Goal: Transaction & Acquisition: Purchase product/service

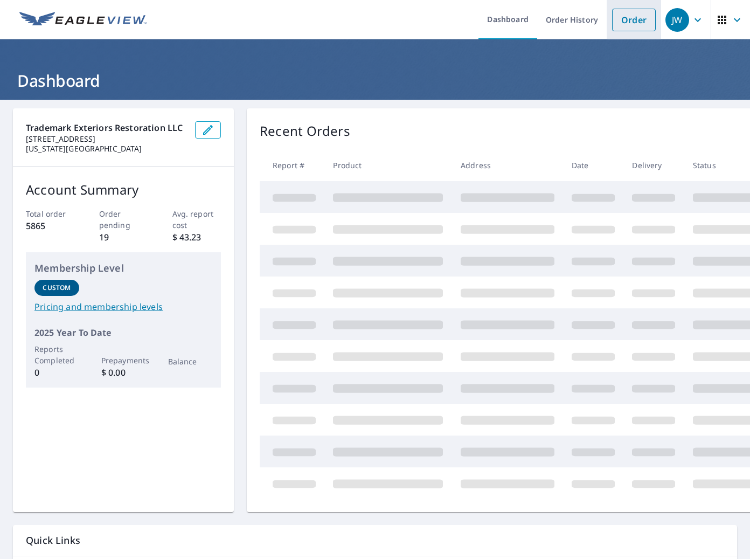
click at [638, 22] on link "Order" at bounding box center [634, 20] width 44 height 23
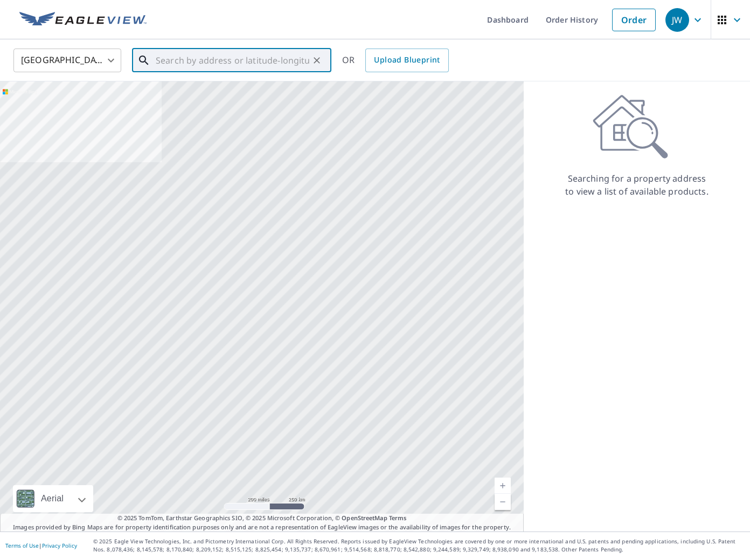
click at [244, 60] on input "text" at bounding box center [233, 60] width 154 height 30
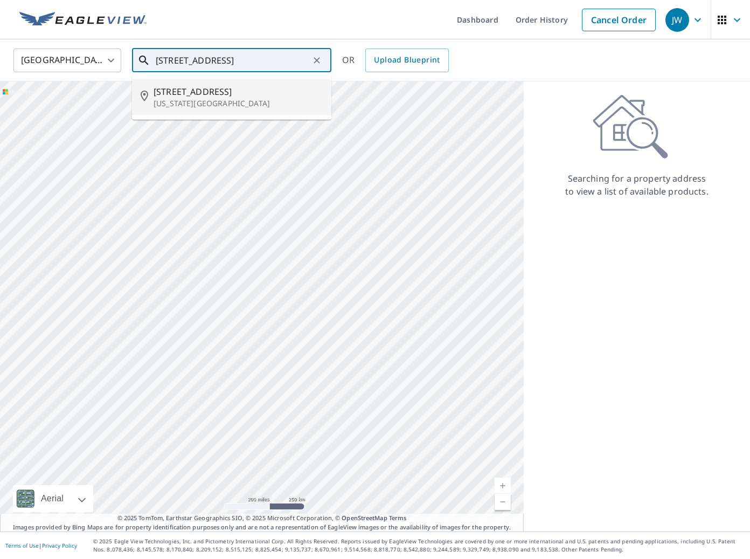
click at [240, 91] on span "[STREET_ADDRESS]" at bounding box center [238, 91] width 169 height 13
type input "[STREET_ADDRESS][US_STATE]"
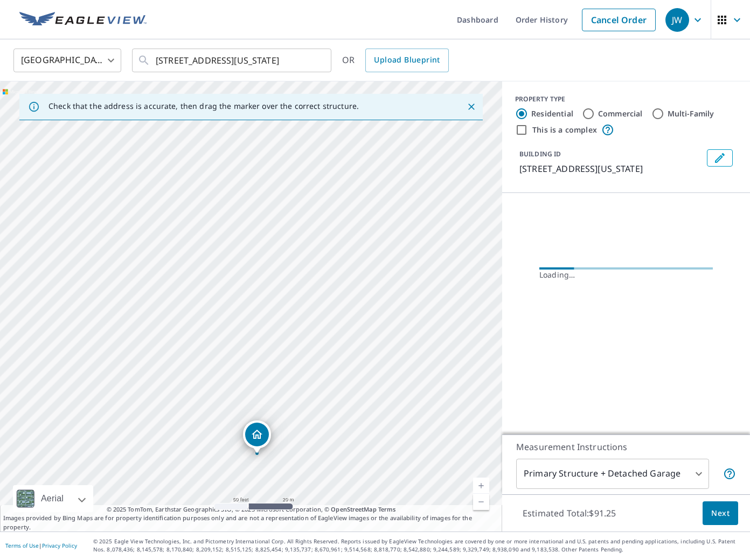
drag, startPoint x: 269, startPoint y: 233, endPoint x: 320, endPoint y: 330, distance: 109.9
click at [320, 330] on div "[STREET_ADDRESS][US_STATE]" at bounding box center [251, 306] width 502 height 450
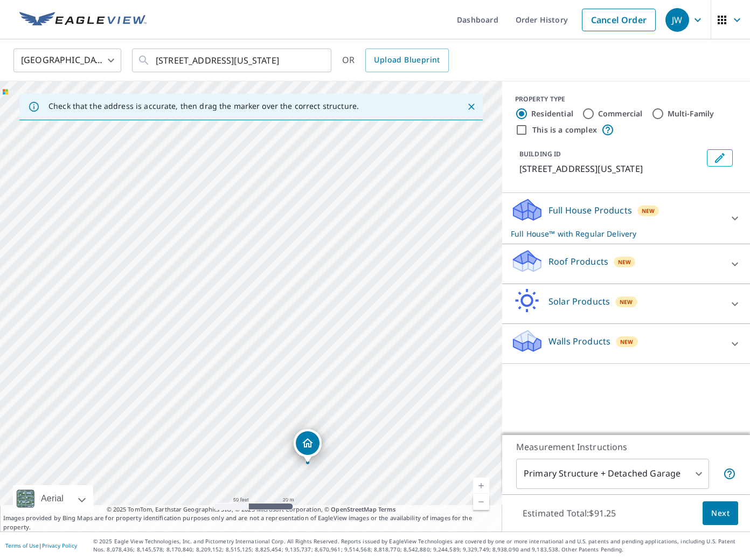
drag, startPoint x: 312, startPoint y: 292, endPoint x: 348, endPoint y: 397, distance: 111.8
click at [348, 397] on div "[STREET_ADDRESS][US_STATE]" at bounding box center [251, 306] width 502 height 450
drag, startPoint x: 307, startPoint y: 423, endPoint x: 303, endPoint y: 403, distance: 20.3
drag, startPoint x: 264, startPoint y: 210, endPoint x: 327, endPoint y: 330, distance: 135.3
click at [326, 332] on div "[STREET_ADDRESS][US_STATE]" at bounding box center [251, 306] width 502 height 450
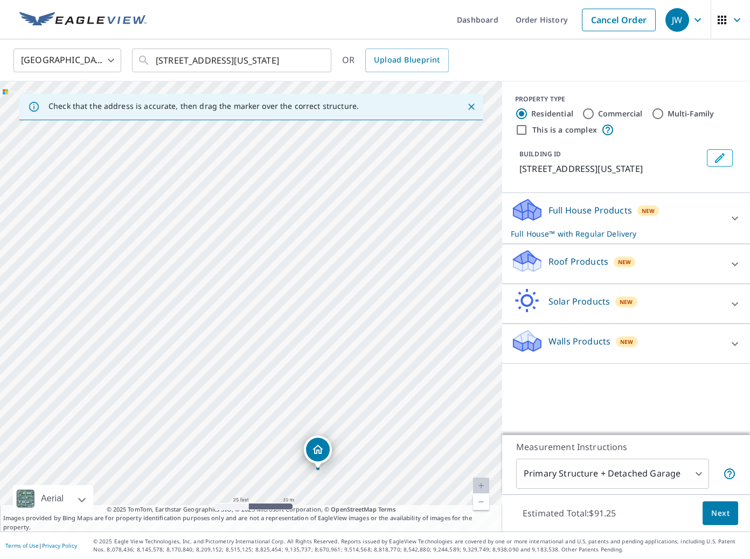
click at [526, 128] on input "This is a complex" at bounding box center [521, 129] width 13 height 13
checkbox input "true"
radio input "false"
radio input "true"
type input "4"
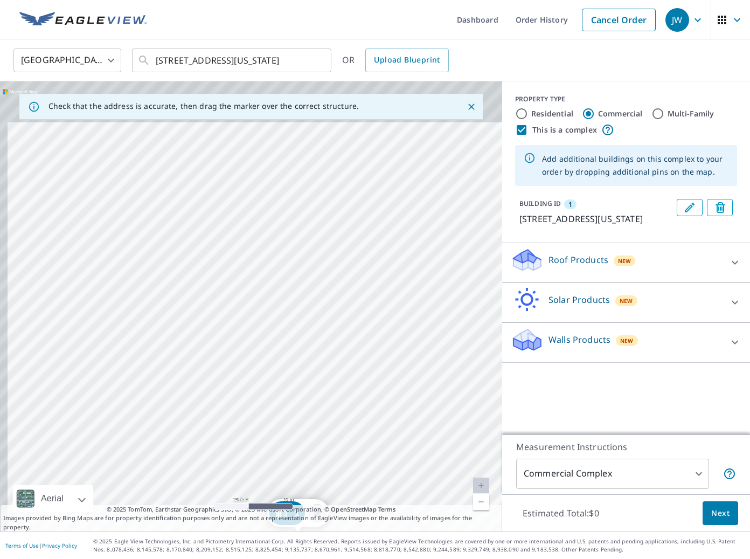
drag, startPoint x: 302, startPoint y: 195, endPoint x: 353, endPoint y: 419, distance: 229.9
click at [354, 419] on div "1 [STREET_ADDRESS][US_STATE]" at bounding box center [251, 306] width 502 height 450
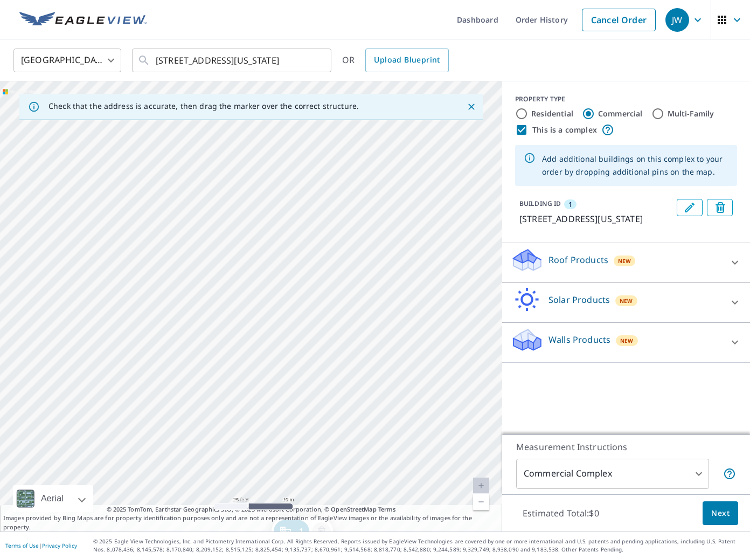
click at [256, 223] on div "1 [STREET_ADDRESS][US_STATE]" at bounding box center [251, 306] width 502 height 450
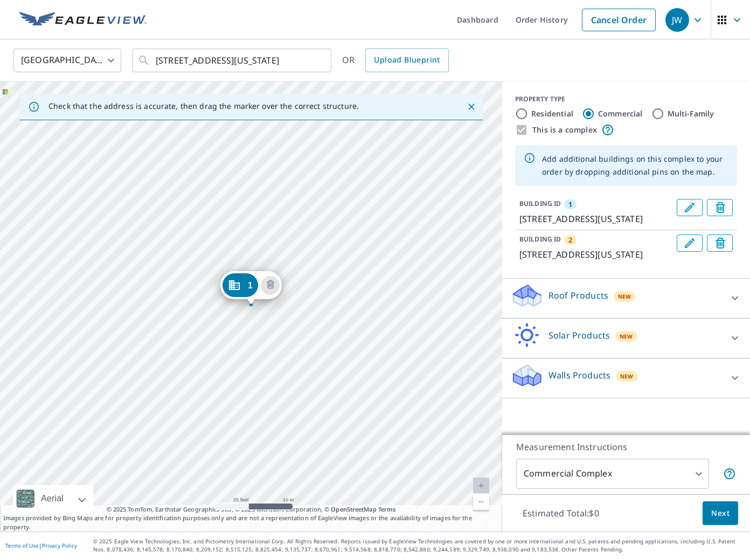
click at [236, 285] on icon "Dropped pin, building 1, Commercial property, 2435 NW 122nd St Oklahoma City, O…" at bounding box center [234, 285] width 13 height 13
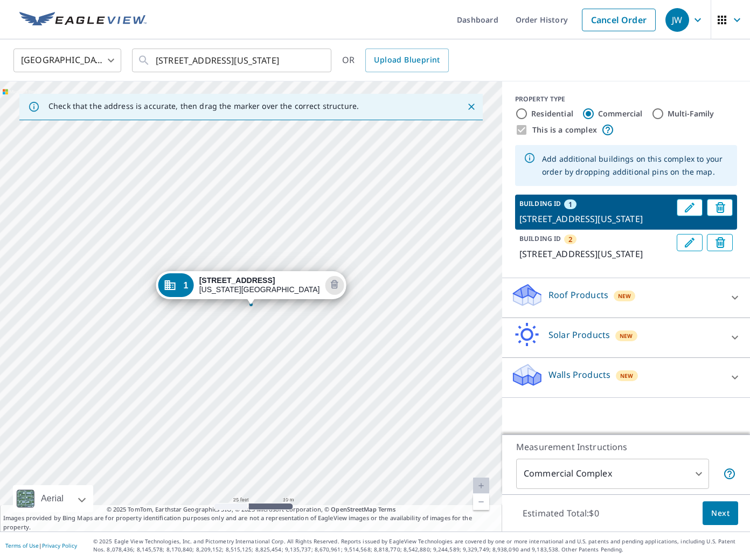
click at [575, 260] on p "[STREET_ADDRESS][US_STATE]" at bounding box center [596, 253] width 153 height 13
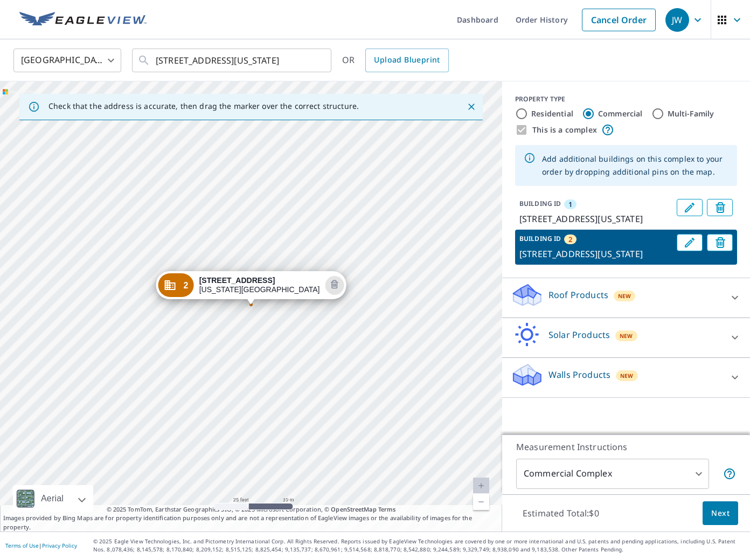
click at [189, 285] on span "2" at bounding box center [186, 285] width 5 height 8
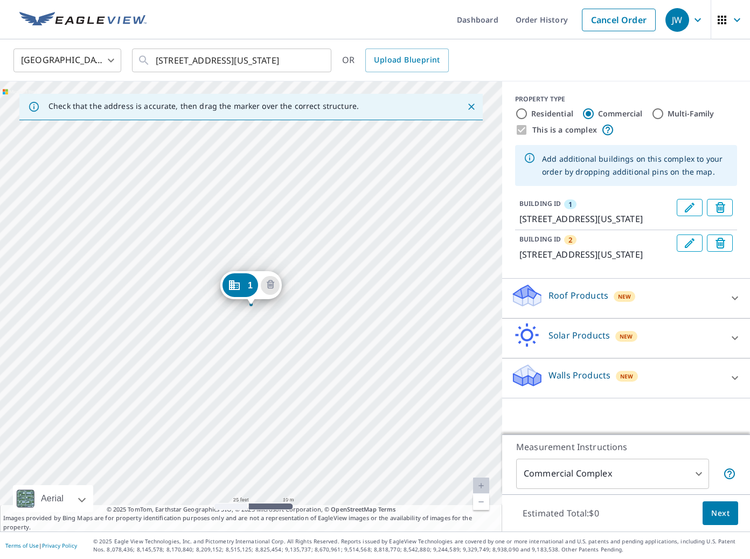
click at [604, 261] on p "[STREET_ADDRESS][US_STATE]" at bounding box center [596, 254] width 153 height 13
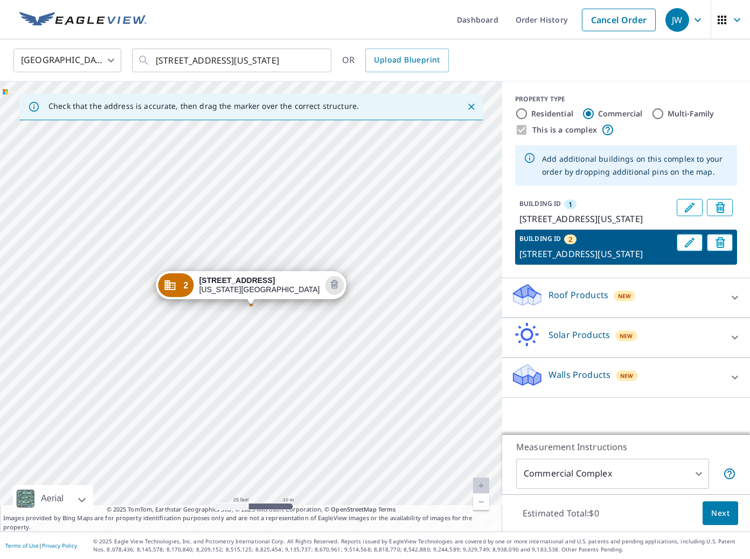
click at [597, 301] on p "Roof Products" at bounding box center [579, 294] width 60 height 13
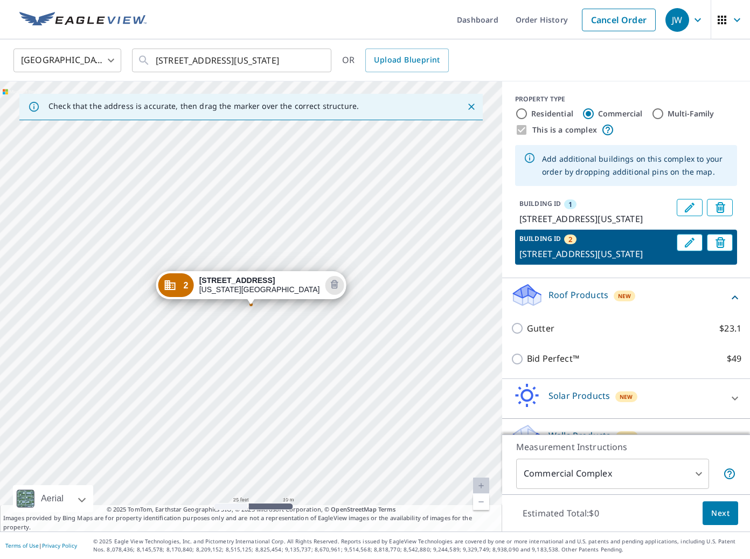
scroll to position [51, 0]
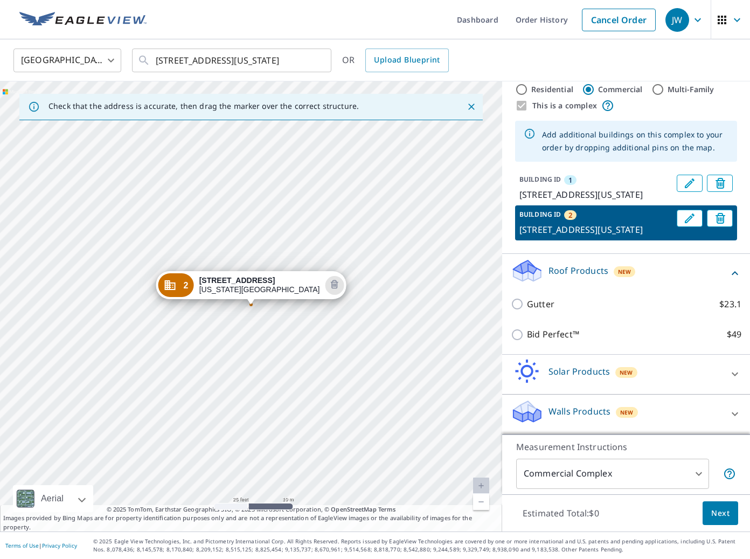
click at [576, 273] on p "Roof Products" at bounding box center [579, 270] width 60 height 13
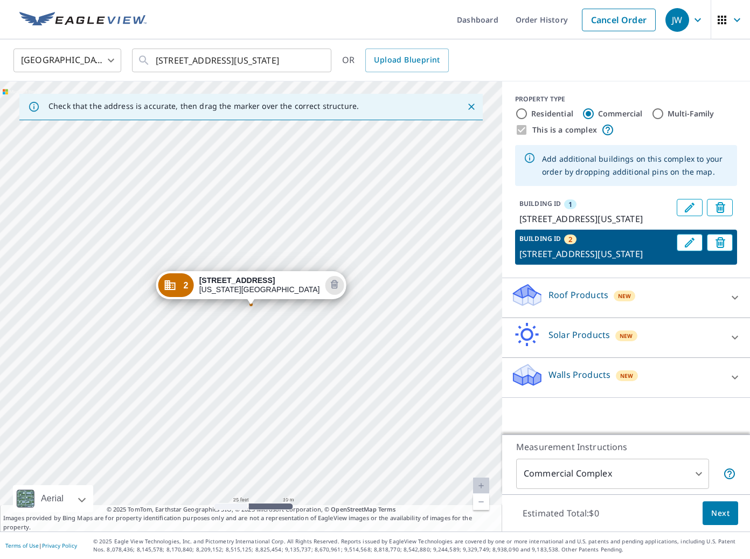
scroll to position [0, 0]
click at [610, 225] on p "[STREET_ADDRESS][US_STATE]" at bounding box center [596, 218] width 153 height 13
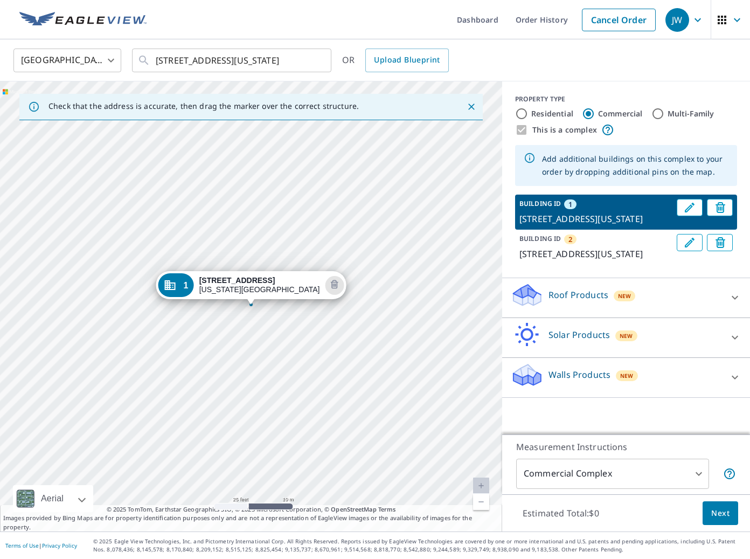
click at [581, 313] on div "Roof Products New" at bounding box center [616, 297] width 211 height 31
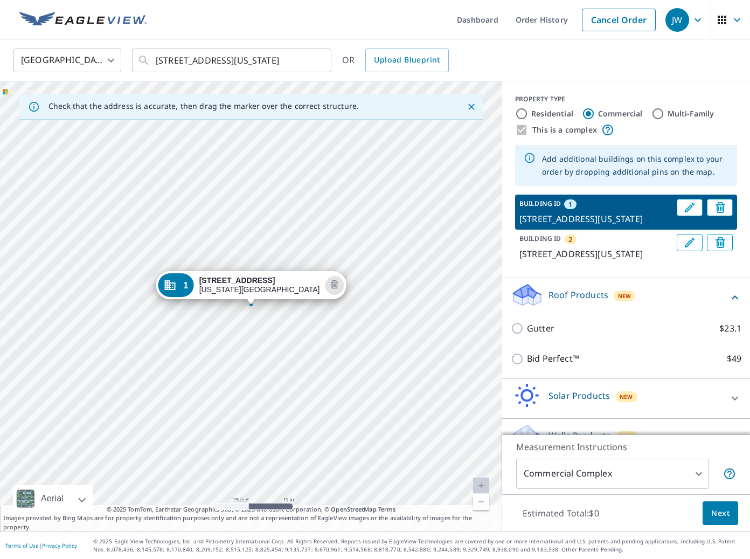
click at [581, 313] on div "Roof Products New" at bounding box center [620, 297] width 218 height 31
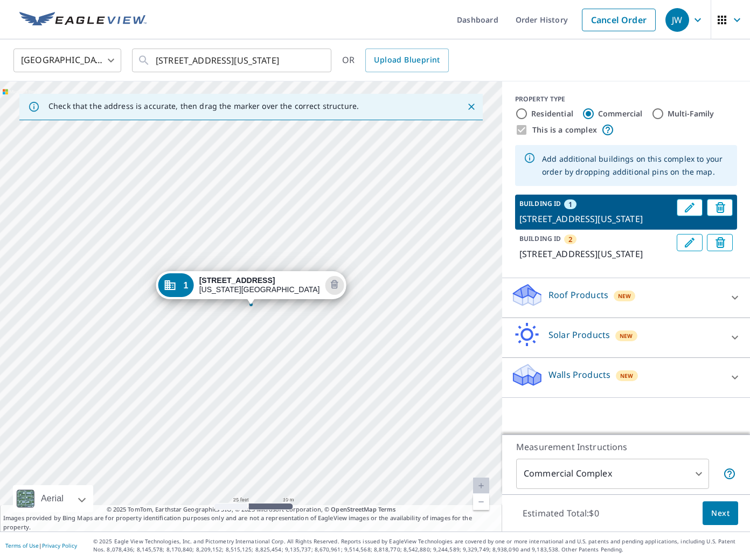
click at [581, 313] on div "Roof Products New" at bounding box center [616, 297] width 211 height 31
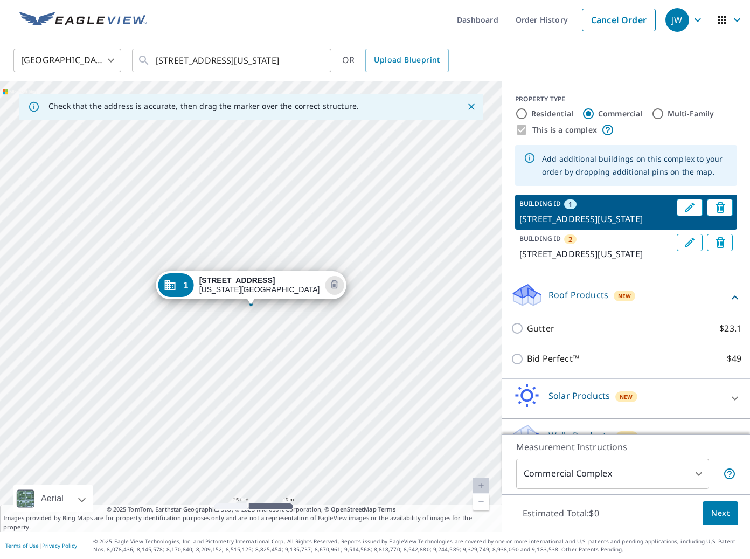
click at [582, 301] on p "Roof Products" at bounding box center [579, 294] width 60 height 13
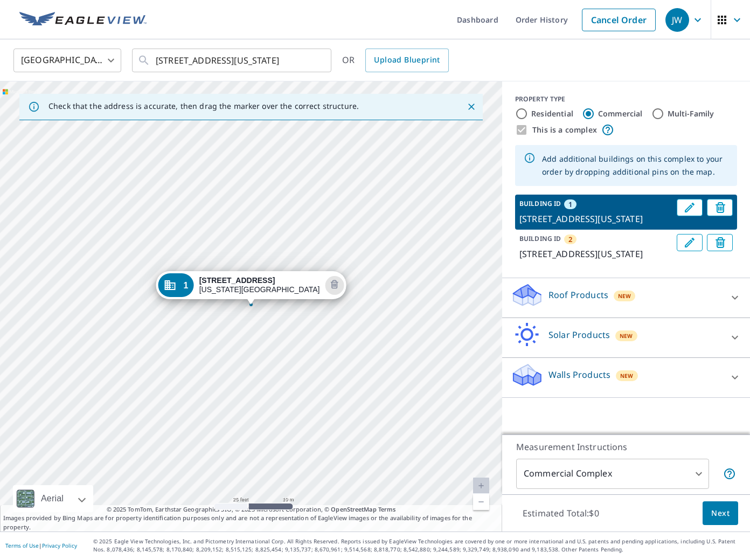
click at [596, 260] on p "[STREET_ADDRESS][US_STATE]" at bounding box center [596, 253] width 153 height 13
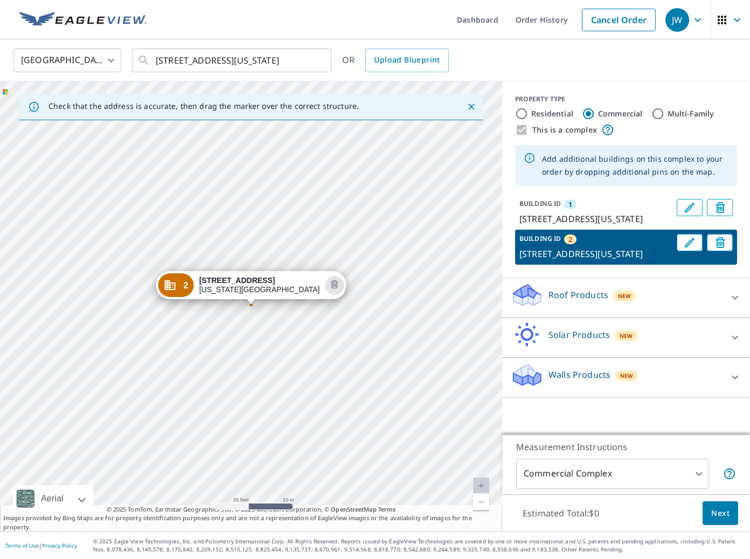
click at [586, 313] on div "Roof Products New" at bounding box center [616, 297] width 211 height 31
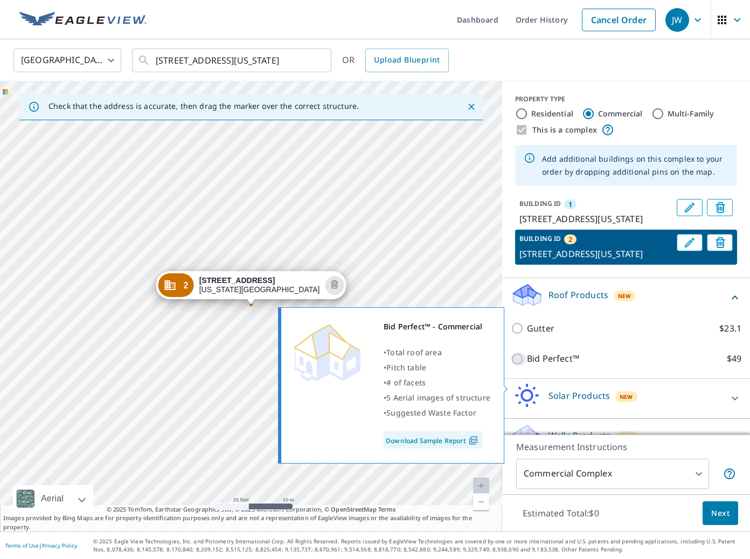
click at [526, 365] on input "Bid Perfect™ $49" at bounding box center [519, 359] width 16 height 13
checkbox input "true"
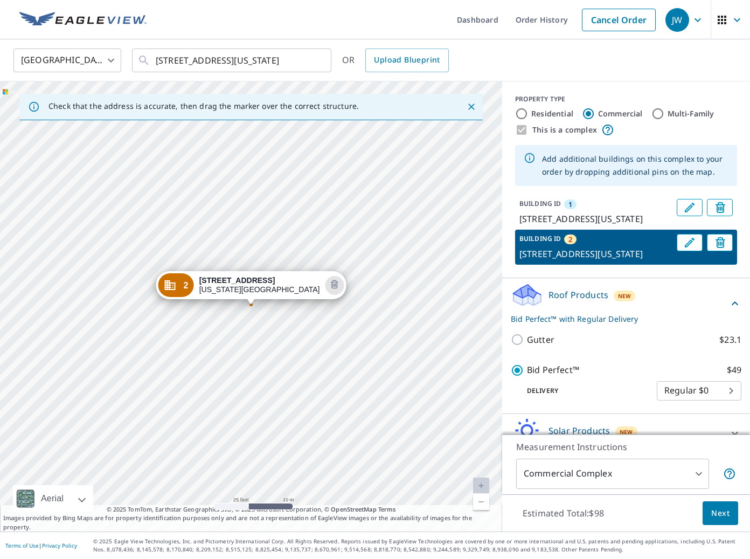
click at [585, 224] on p "[STREET_ADDRESS][US_STATE]" at bounding box center [596, 218] width 153 height 13
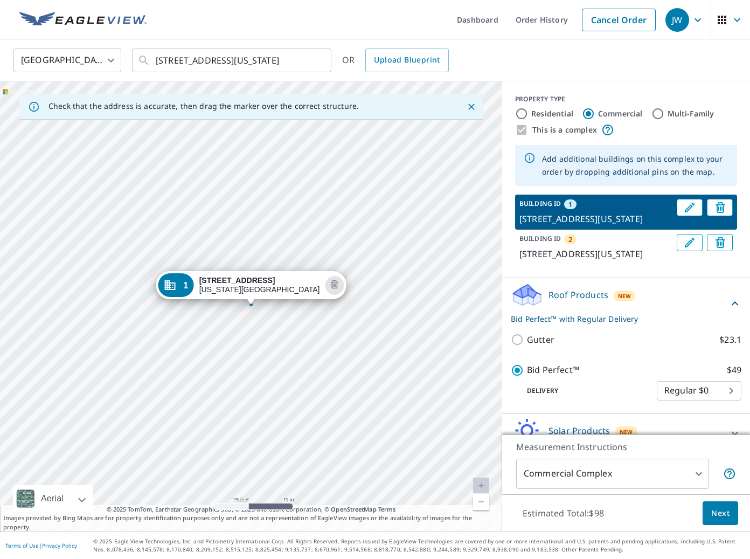
scroll to position [86, 0]
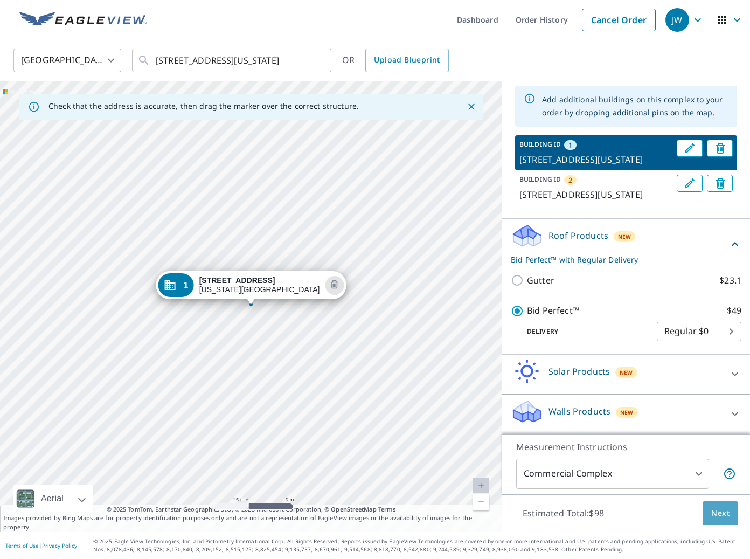
click at [722, 517] on span "Next" at bounding box center [720, 513] width 18 height 13
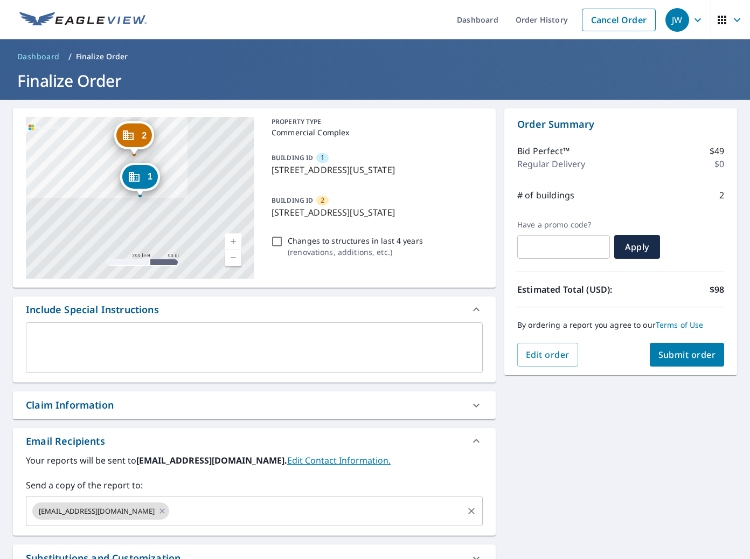
click at [277, 512] on input "text" at bounding box center [316, 511] width 291 height 20
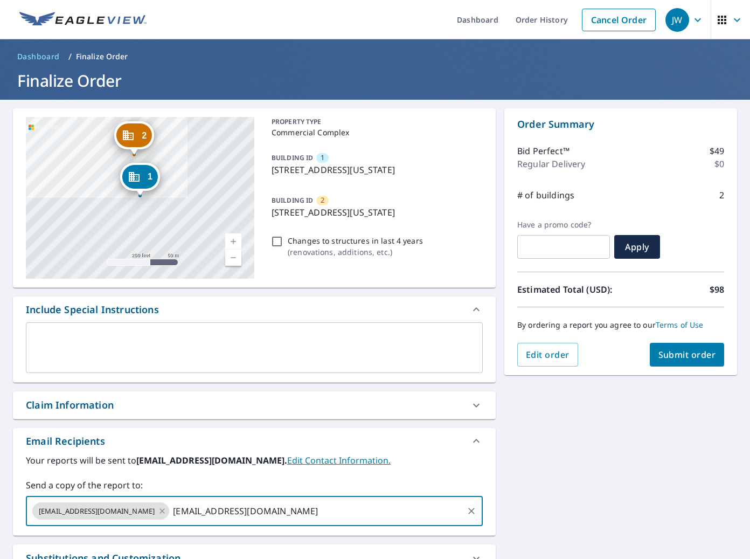
type input "[EMAIL_ADDRESS][DOMAIN_NAME]"
type input "[PERSON_NAME][EMAIL_ADDRESS][DOMAIN_NAME]"
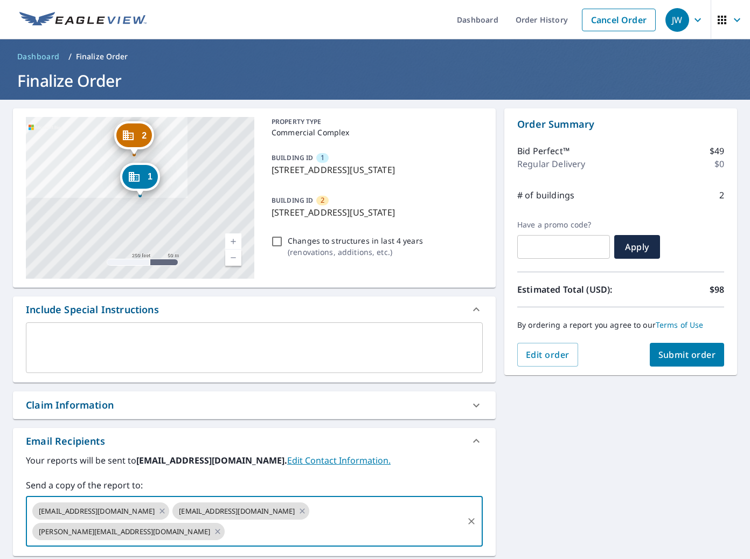
click at [708, 359] on span "Submit order" at bounding box center [688, 355] width 58 height 12
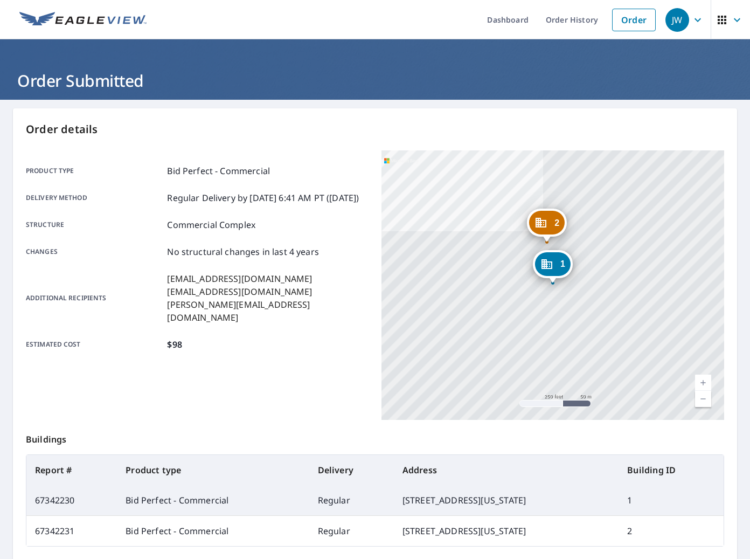
click at [397, 17] on ul "Dashboard Order History Order" at bounding box center [407, 19] width 508 height 39
click at [584, 18] on link "Order History" at bounding box center [572, 19] width 70 height 39
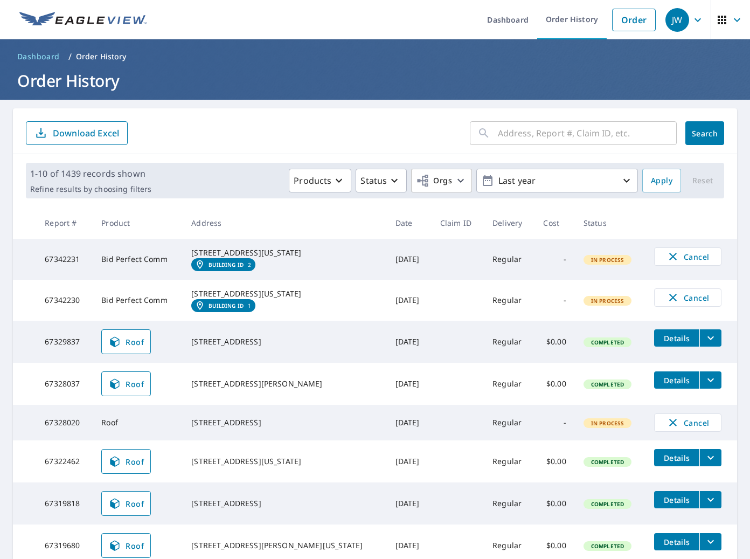
click at [604, 143] on input "text" at bounding box center [587, 133] width 179 height 30
type input "1000 eas"
click at [704, 139] on button "Search" at bounding box center [705, 133] width 39 height 24
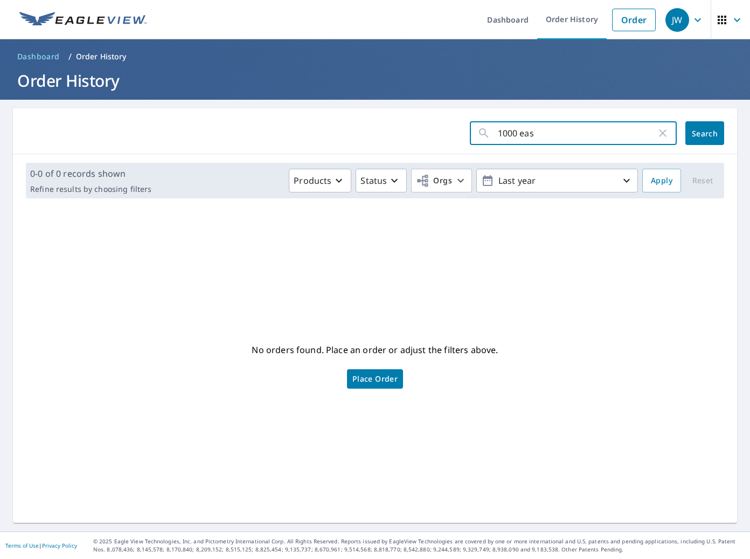
click at [610, 140] on input "1000 eas" at bounding box center [577, 133] width 158 height 30
click at [541, 139] on input "1000 e" at bounding box center [577, 133] width 158 height 30
type input "1000 e"
click at [702, 138] on span "Search" at bounding box center [705, 133] width 22 height 10
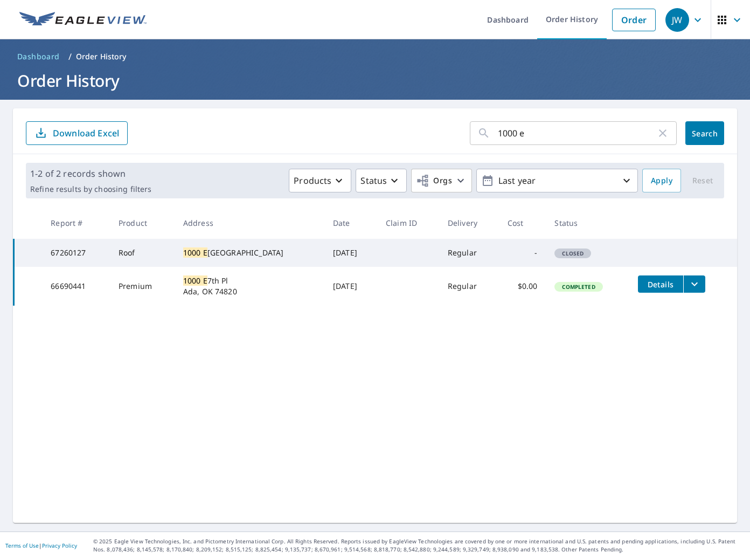
click at [324, 306] on td "[DATE]" at bounding box center [350, 286] width 53 height 39
click at [562, 18] on link "Order History" at bounding box center [572, 19] width 70 height 39
click at [666, 135] on icon "button" at bounding box center [663, 133] width 13 height 13
click at [682, 131] on div "​ Search" at bounding box center [597, 133] width 254 height 24
click at [688, 131] on button "Search" at bounding box center [705, 133] width 39 height 24
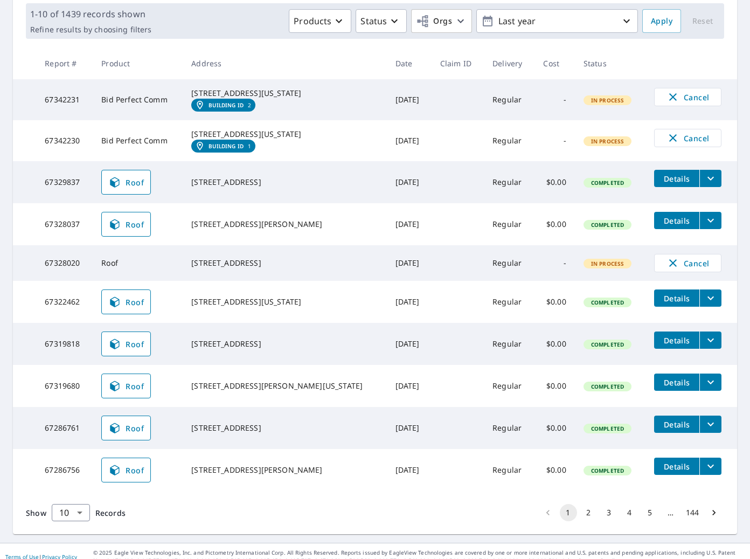
scroll to position [196, 0]
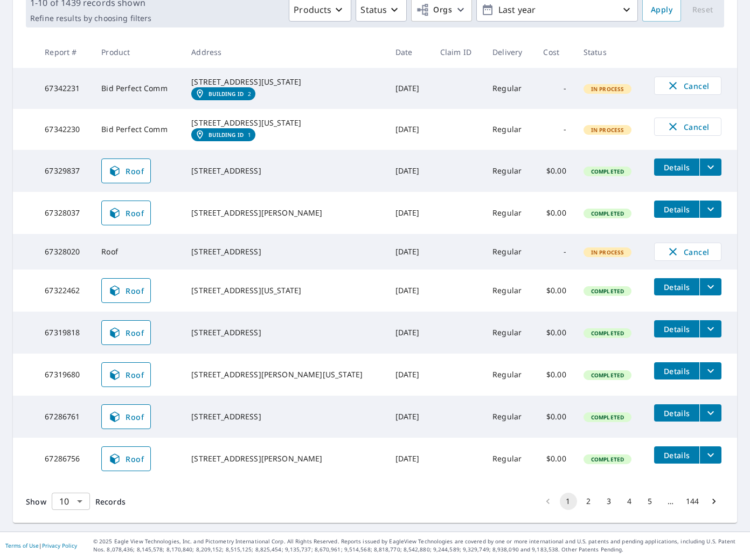
click at [72, 497] on body "JW JW Dashboard Order History Order JW Dashboard / Order History Order History …" at bounding box center [375, 279] width 750 height 559
click at [73, 533] on li "100" at bounding box center [70, 536] width 38 height 19
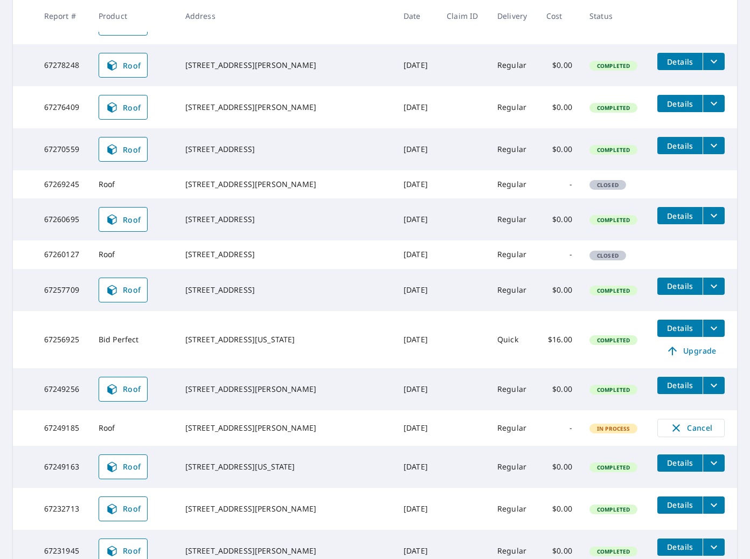
scroll to position [605, 0]
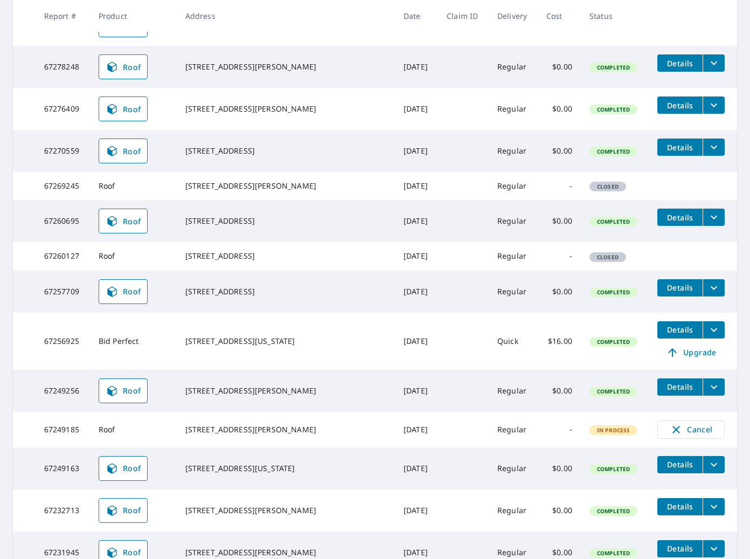
click at [229, 261] on div "[STREET_ADDRESS]" at bounding box center [285, 256] width 201 height 11
click at [121, 270] on td "Roof" at bounding box center [133, 256] width 87 height 28
drag, startPoint x: 611, startPoint y: 294, endPoint x: 596, endPoint y: 295, distance: 15.2
click at [611, 270] on td "Closed" at bounding box center [615, 256] width 68 height 28
click at [596, 261] on span "Closed" at bounding box center [608, 257] width 34 height 8
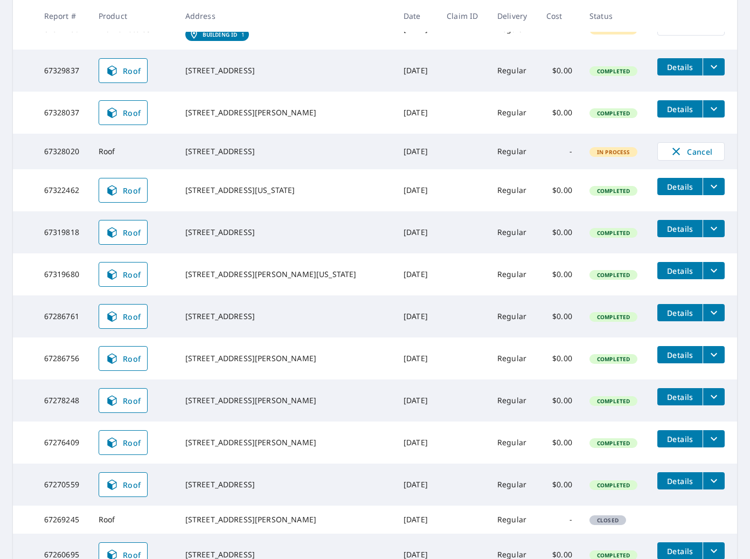
scroll to position [163, 0]
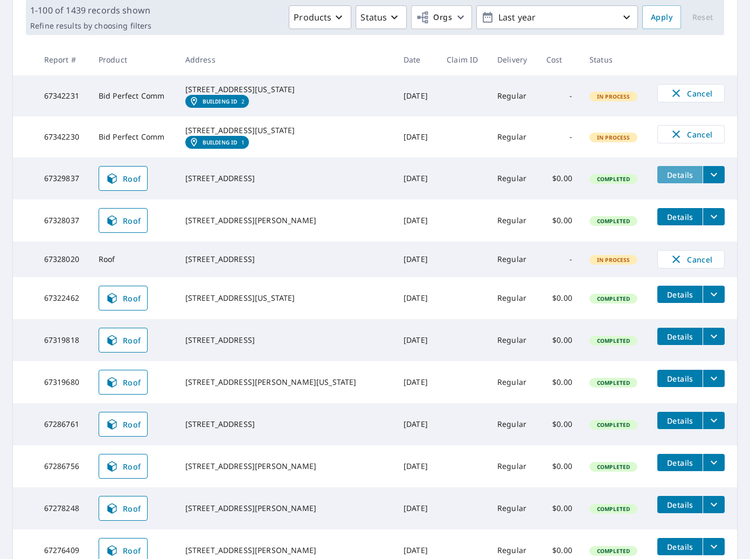
click at [686, 183] on button "Details" at bounding box center [680, 174] width 45 height 17
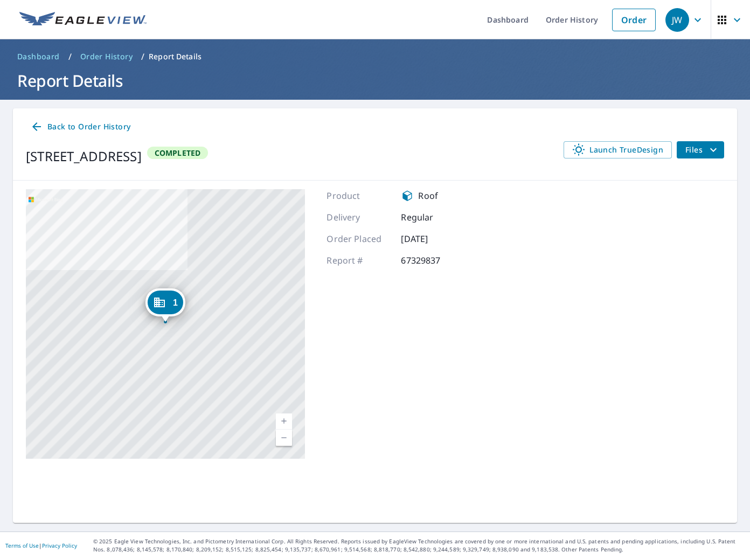
click at [689, 148] on span "Files" at bounding box center [703, 149] width 34 height 13
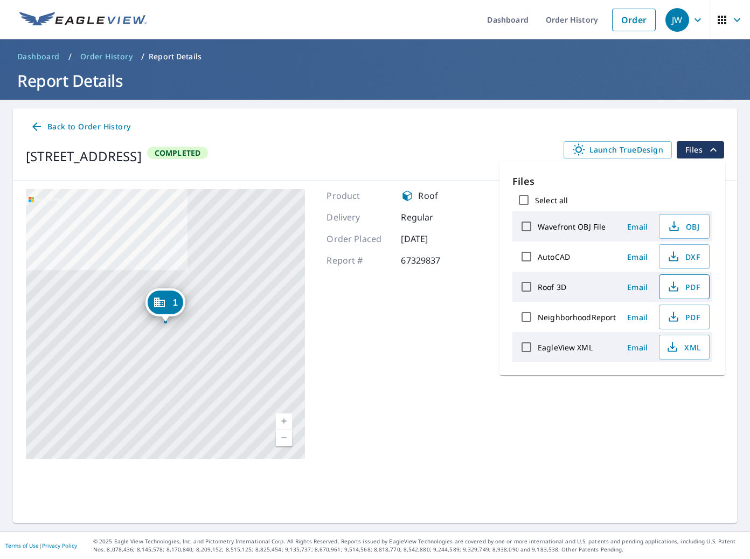
click at [683, 287] on span "PDF" at bounding box center [683, 286] width 34 height 13
